Goal: Task Accomplishment & Management: Manage account settings

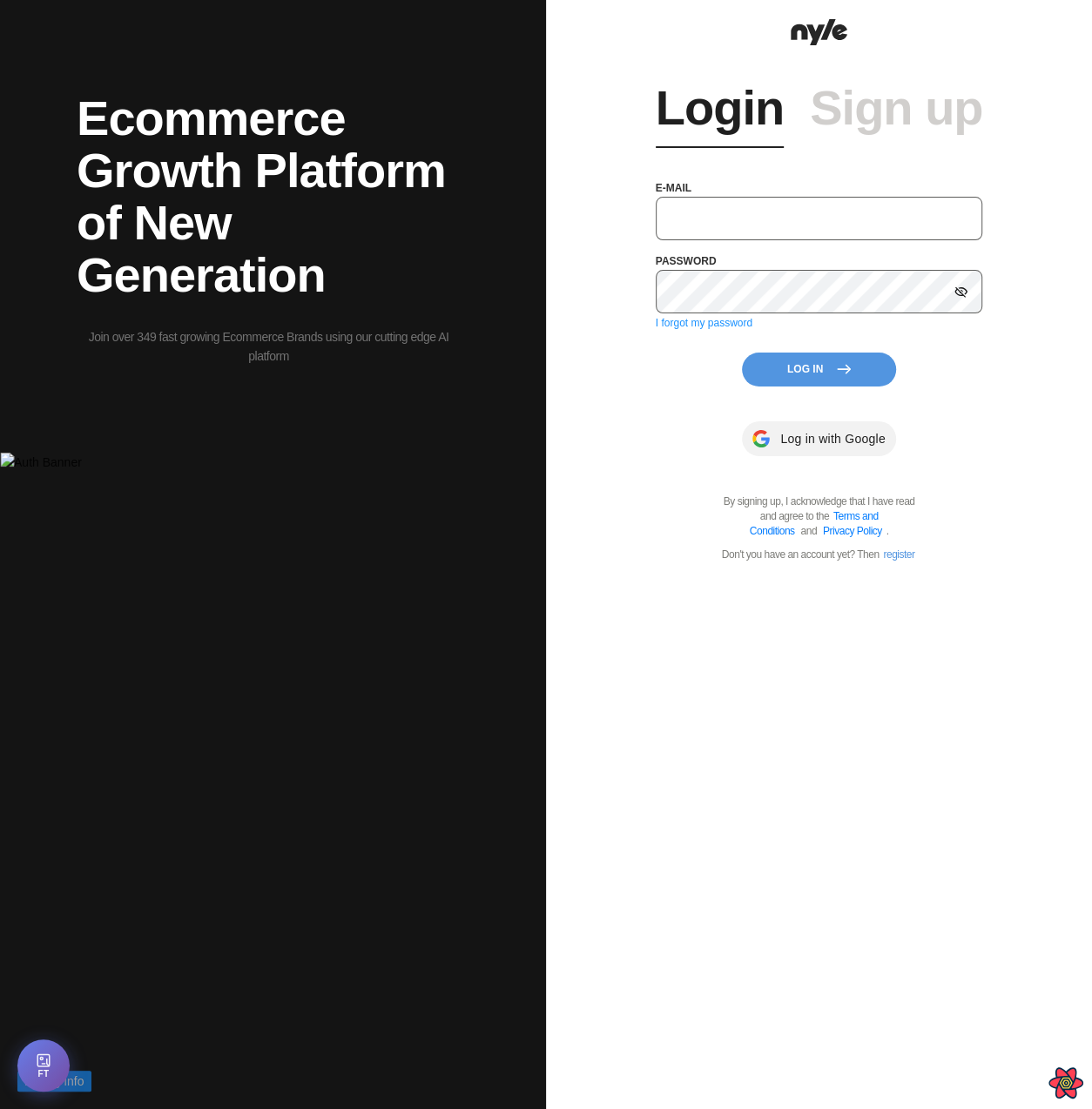
type input "[EMAIL_ADDRESS][PERSON_NAME]"
